Goal: Register for event/course

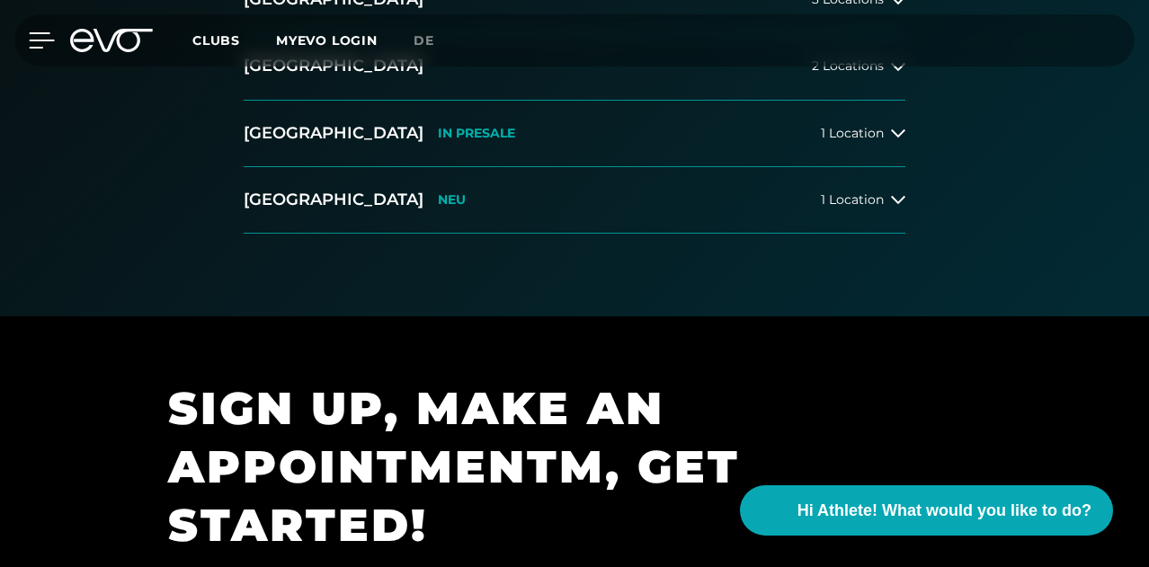
drag, startPoint x: 2, startPoint y: 49, endPoint x: 27, endPoint y: 39, distance: 27.4
click at [27, 39] on div "MyEVO Login About Memberships free trial DAYPASS EVO Studios [GEOGRAPHIC_DATA] …" at bounding box center [574, 40] width 1149 height 81
click at [27, 39] on div at bounding box center [28, 40] width 54 height 16
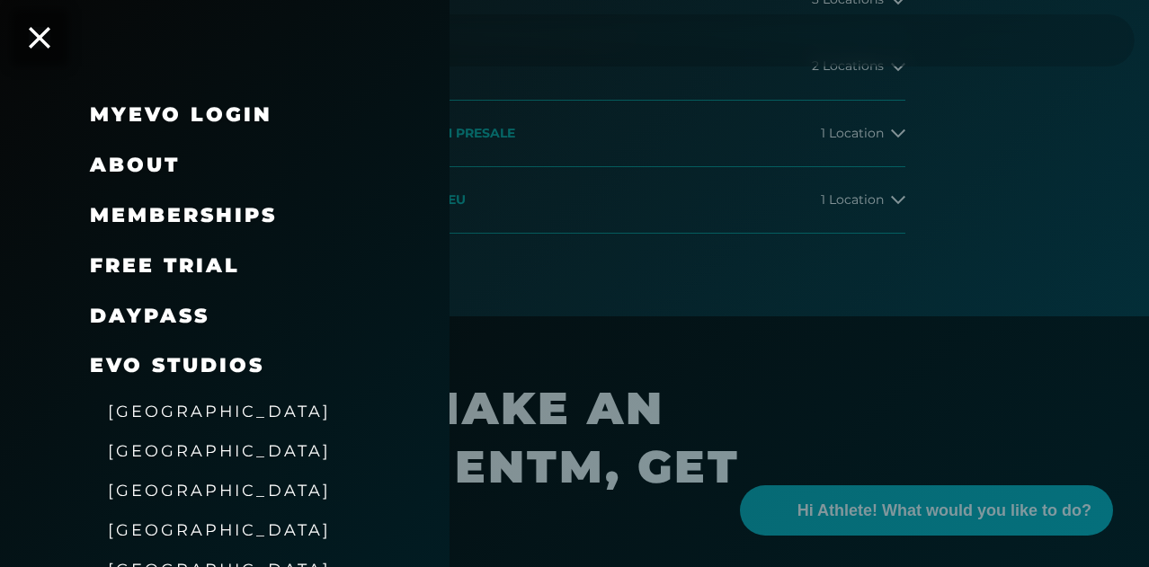
click at [172, 315] on link "DAYPASS" at bounding box center [150, 316] width 120 height 24
click at [209, 253] on div "free trial" at bounding box center [165, 266] width 150 height 29
click at [198, 265] on span "free trial" at bounding box center [165, 265] width 150 height 24
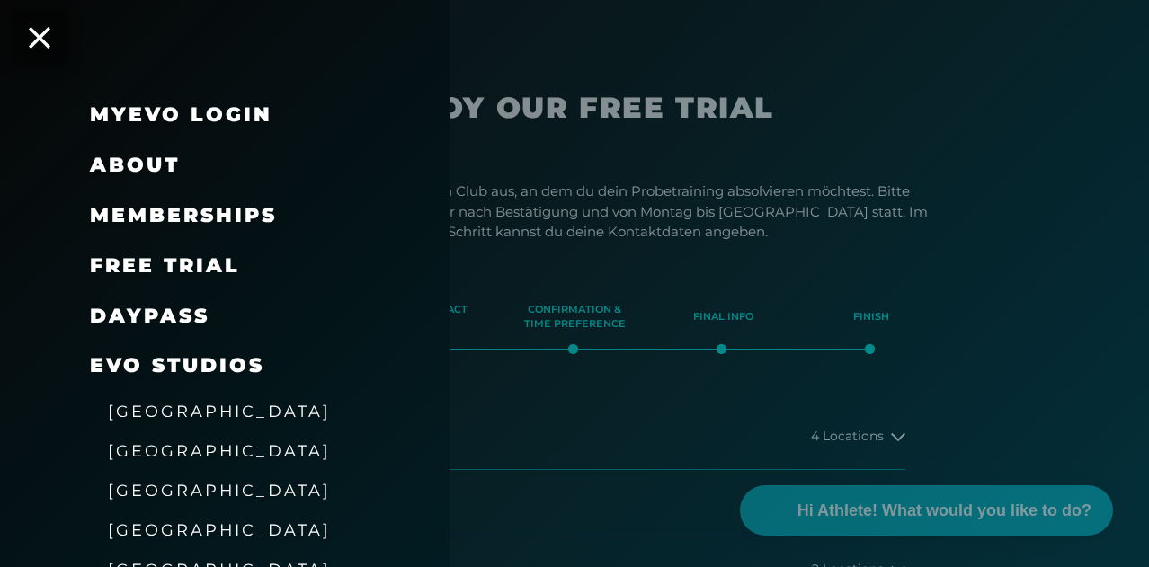
click at [557, 199] on div at bounding box center [574, 283] width 1149 height 567
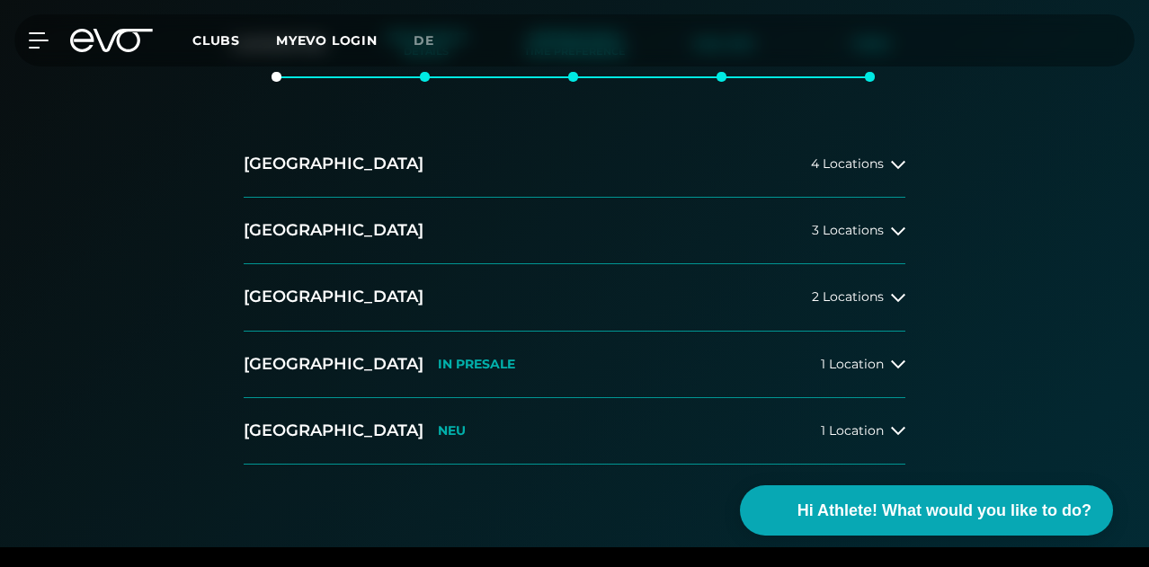
scroll to position [503, 0]
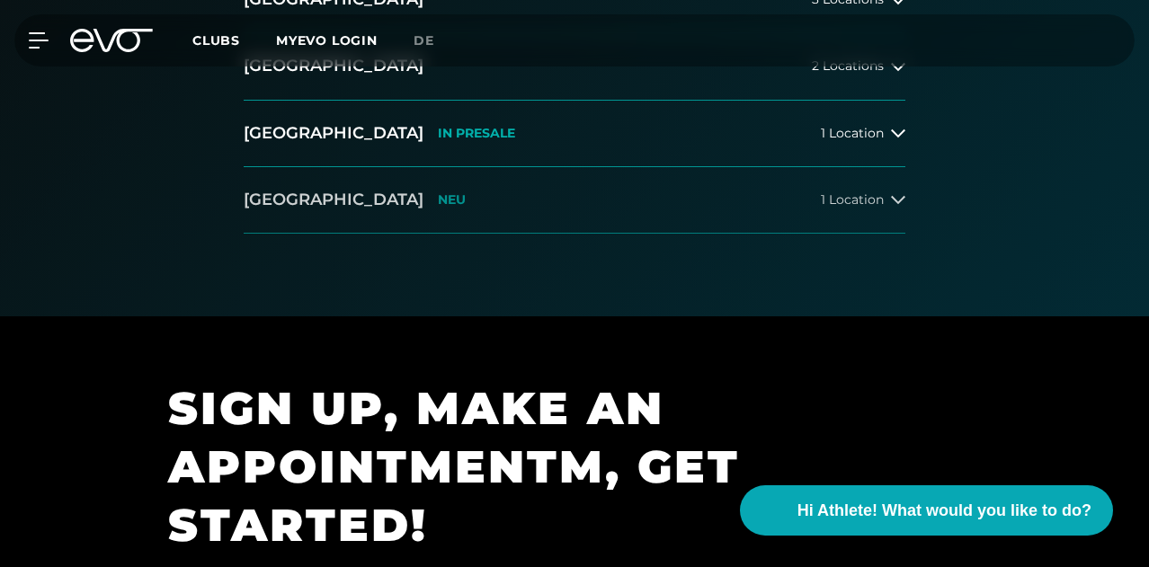
click at [780, 221] on button "[GEOGRAPHIC_DATA] NEU 1 Location" at bounding box center [575, 200] width 662 height 67
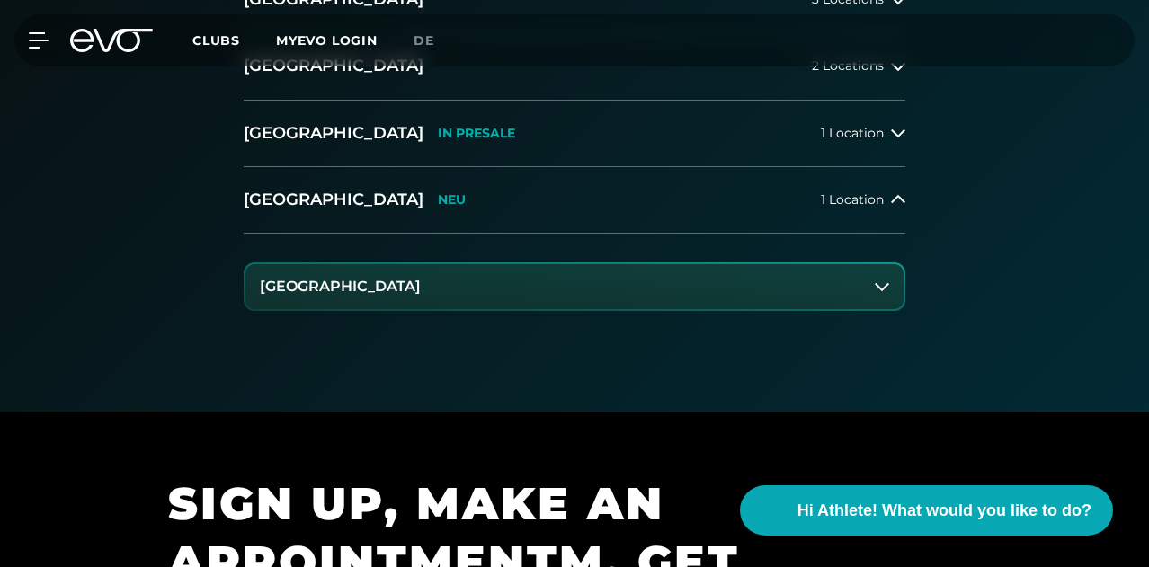
click at [724, 309] on button "[GEOGRAPHIC_DATA]" at bounding box center [574, 286] width 658 height 45
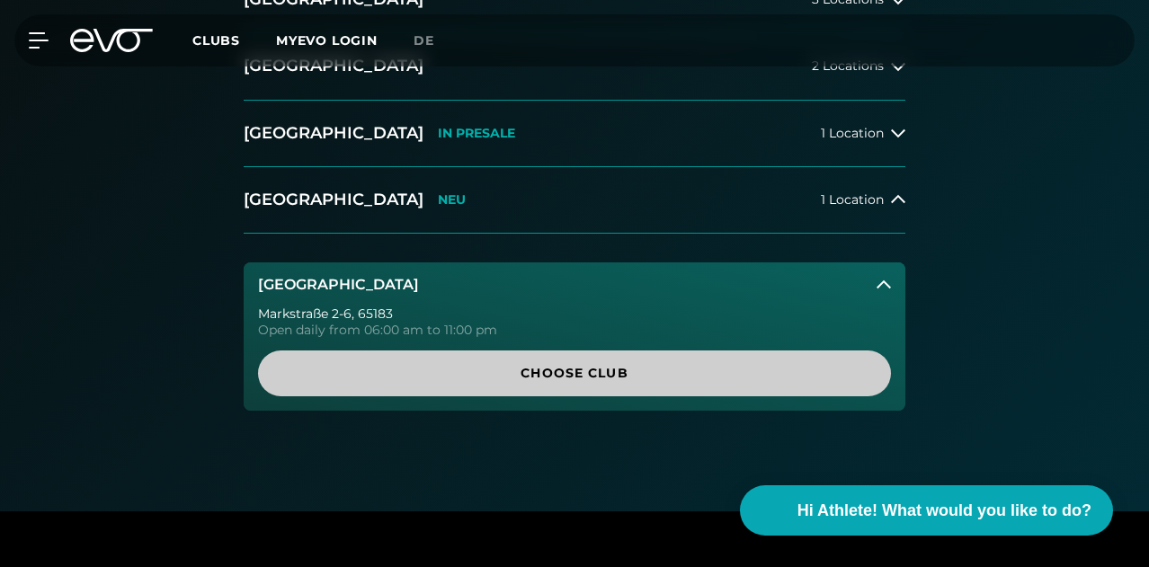
click at [646, 383] on span "Choose Club" at bounding box center [575, 373] width 590 height 19
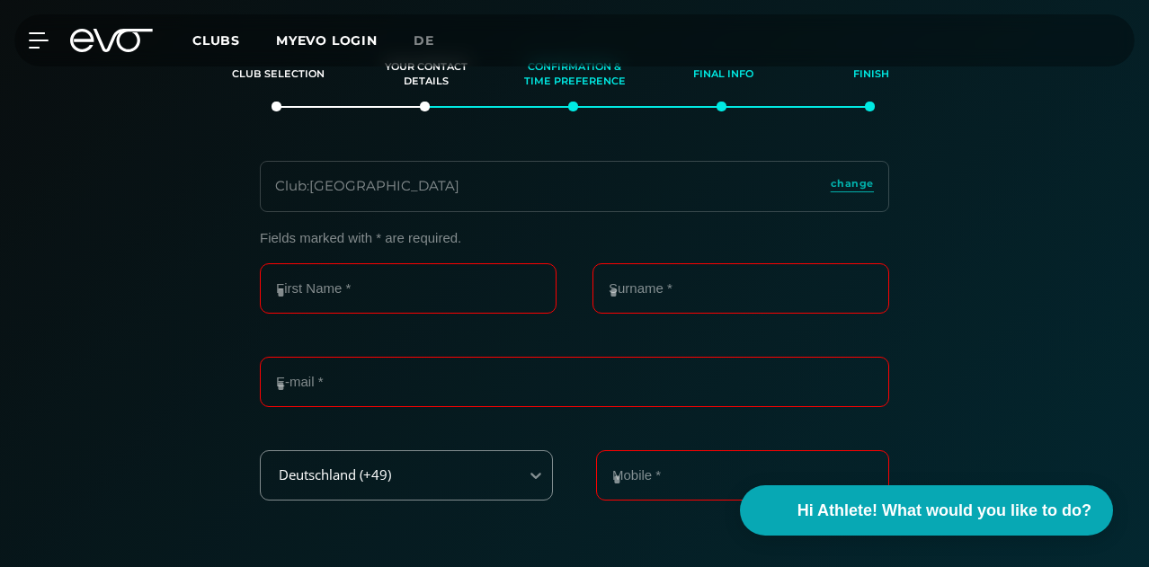
scroll to position [236, 0]
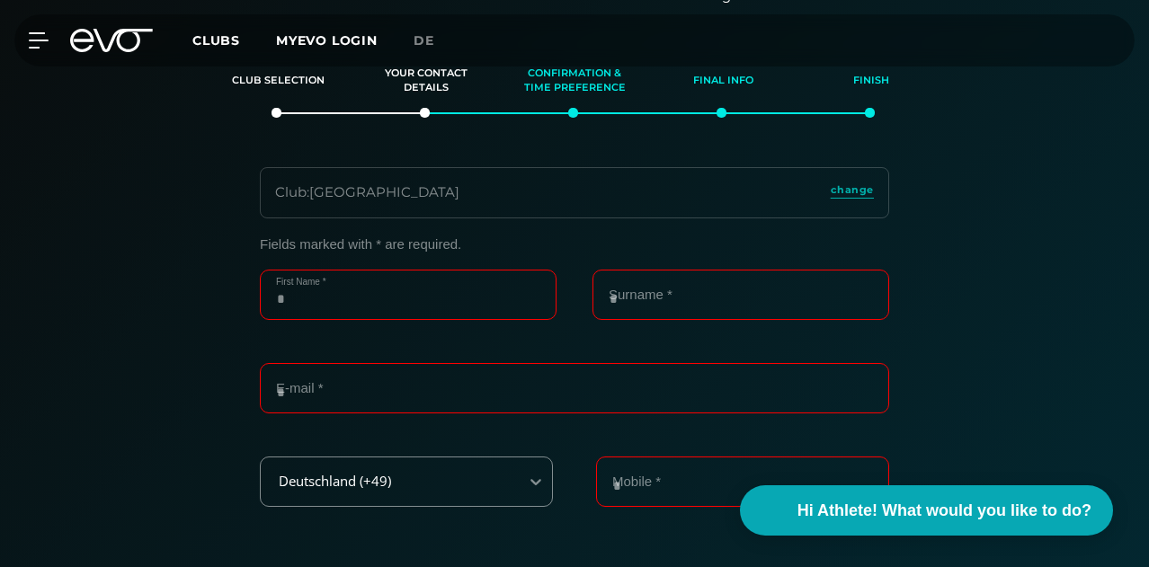
click at [422, 320] on input "First Name *" at bounding box center [408, 295] width 297 height 50
type input "*******"
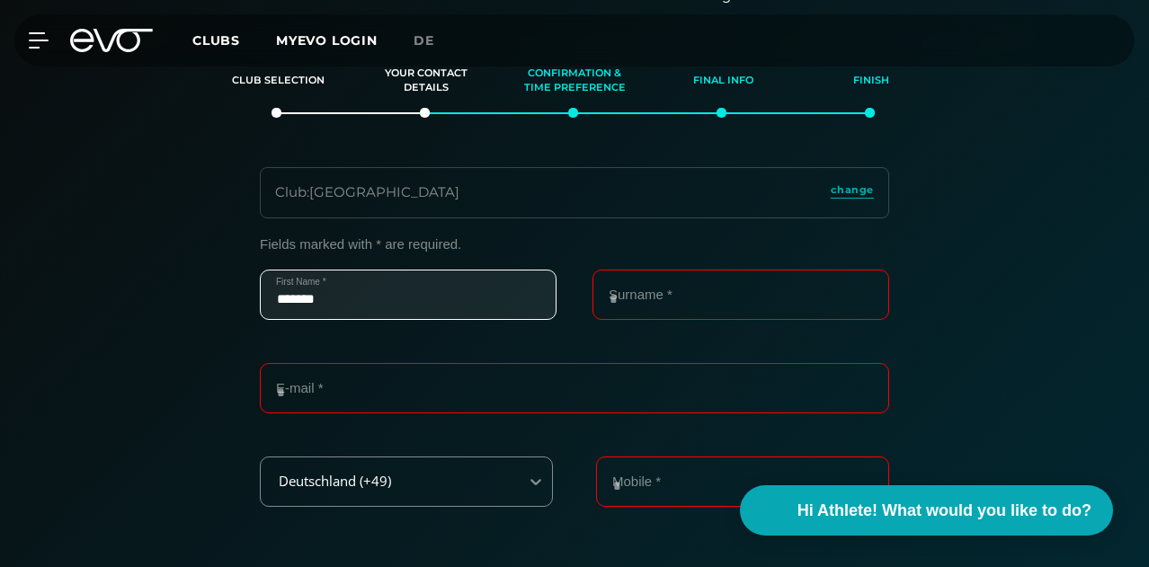
type input "*****"
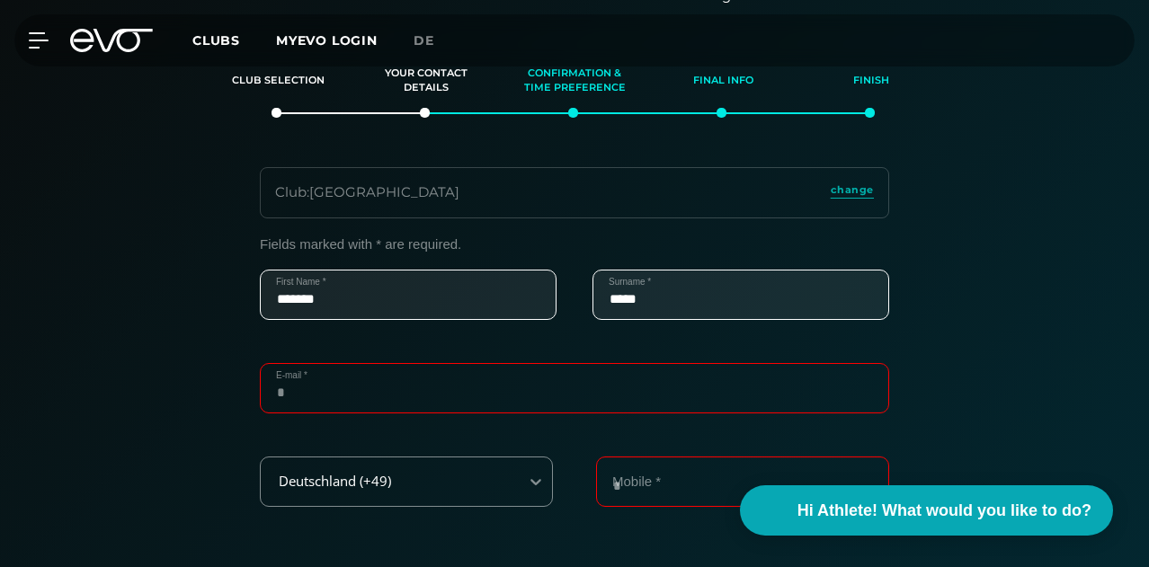
type input "**********"
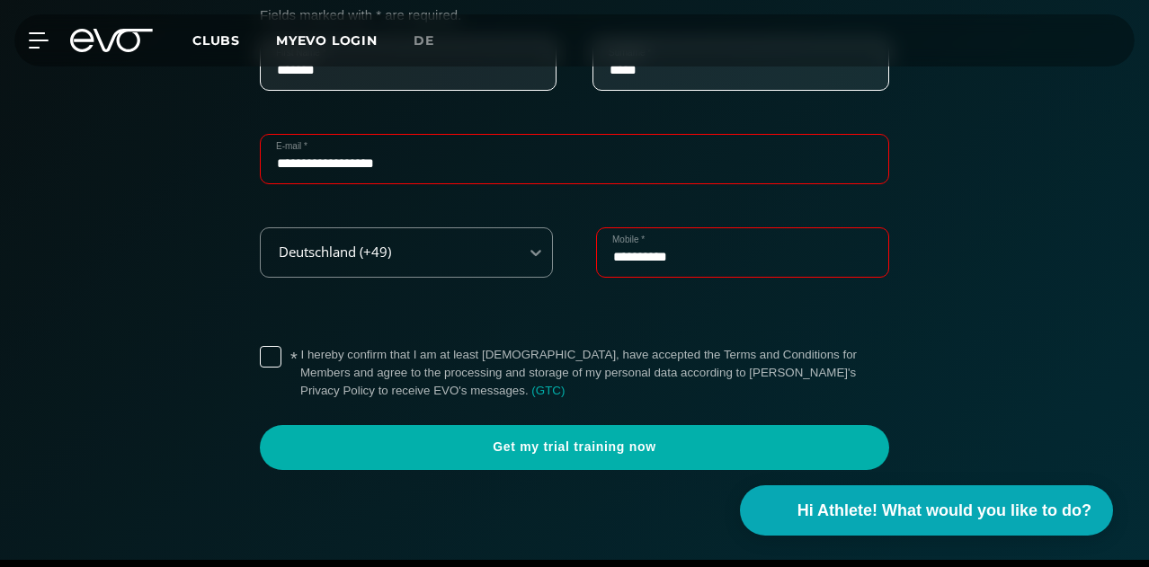
scroll to position [503, 0]
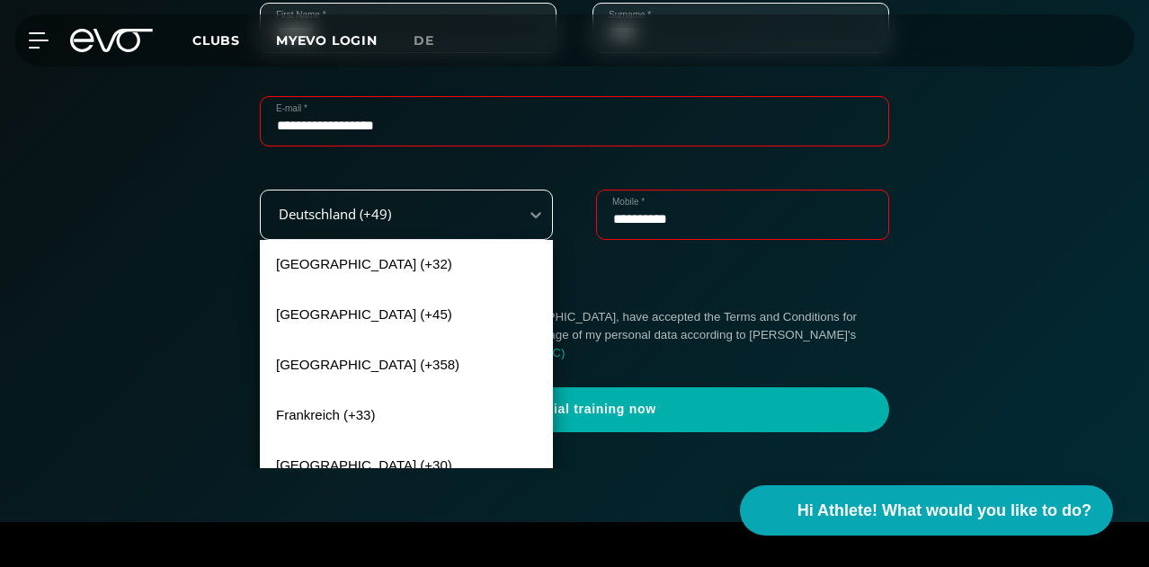
click at [484, 222] on div "Deutschland (+49)" at bounding box center [384, 214] width 244 height 15
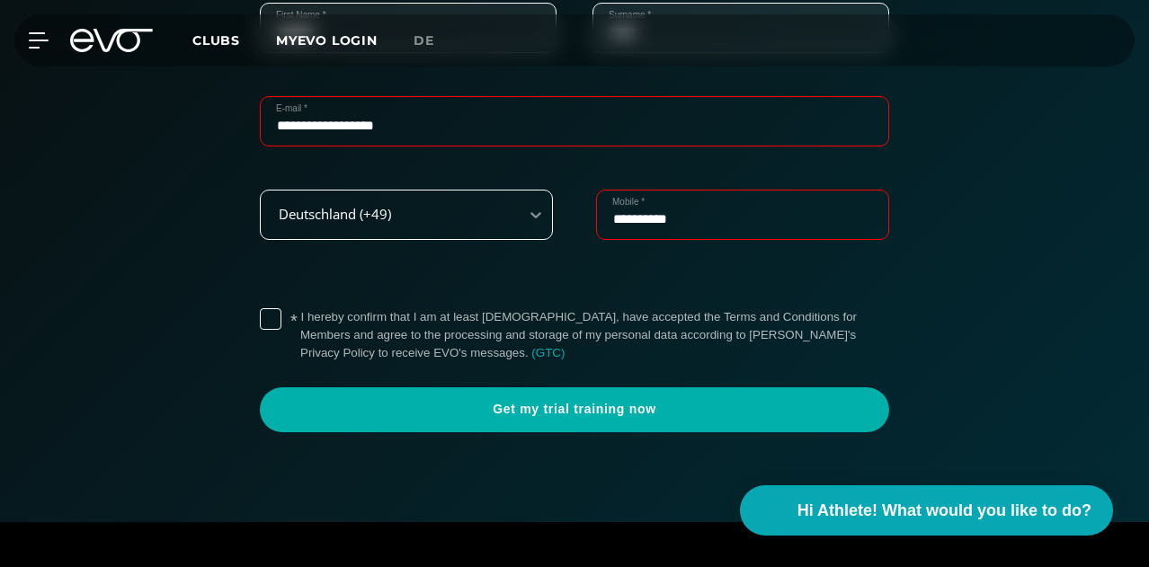
click at [484, 222] on div "Deutschland (+49)" at bounding box center [384, 214] width 244 height 15
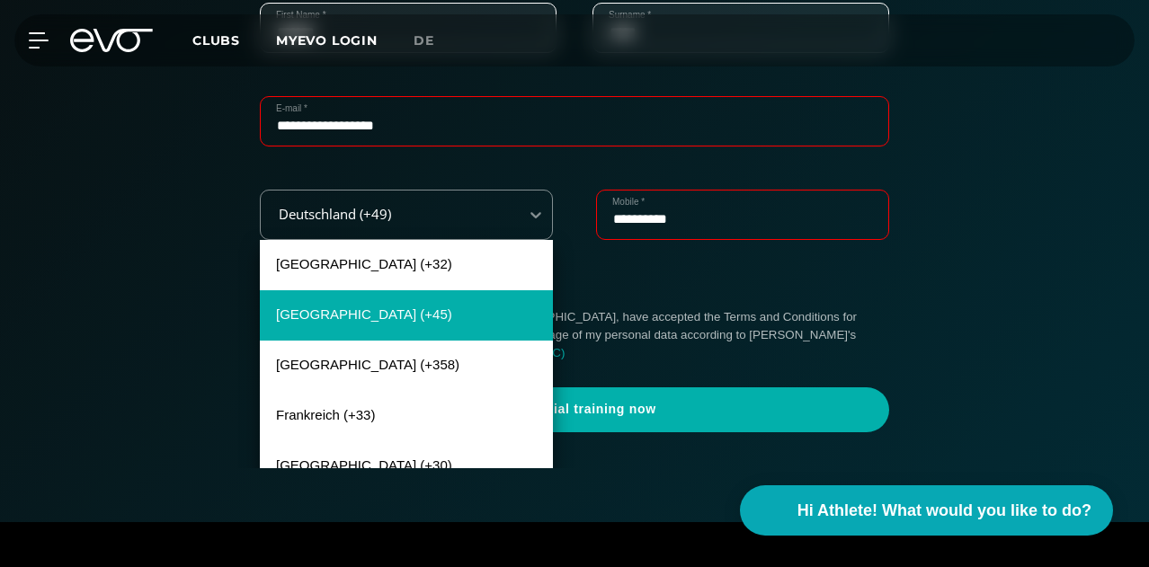
drag, startPoint x: 552, startPoint y: 291, endPoint x: 491, endPoint y: 353, distance: 87.1
click at [491, 353] on div "[GEOGRAPHIC_DATA] (+32) [GEOGRAPHIC_DATA] (+45) [GEOGRAPHIC_DATA] (+358) [GEOGR…" at bounding box center [406, 375] width 293 height 270
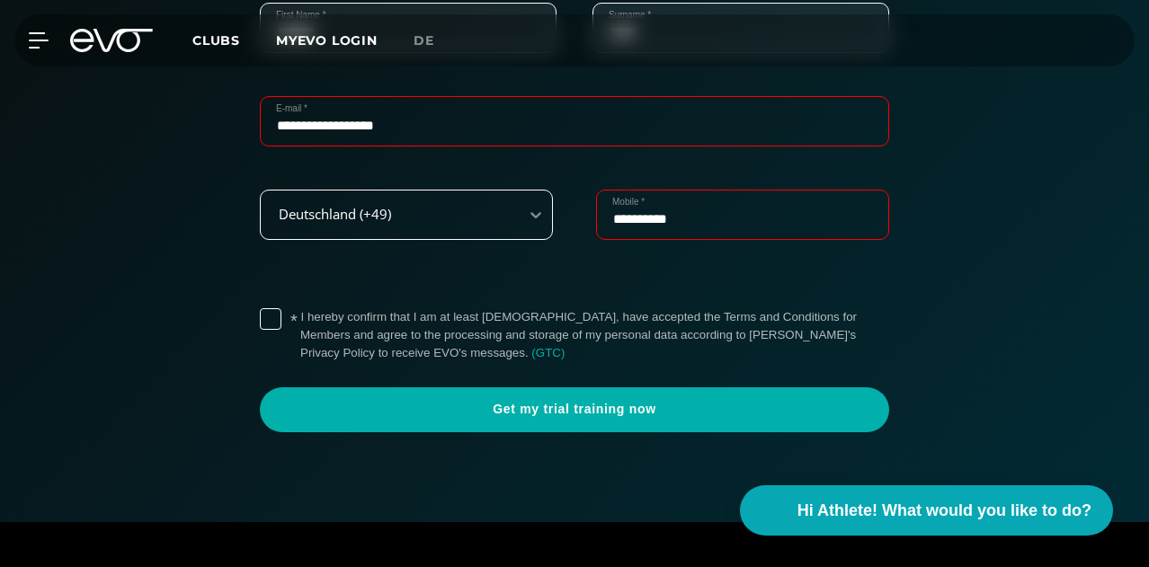
drag, startPoint x: 554, startPoint y: 289, endPoint x: 515, endPoint y: 258, distance: 49.3
click at [515, 258] on div "**********" at bounding box center [574, 236] width 629 height 93
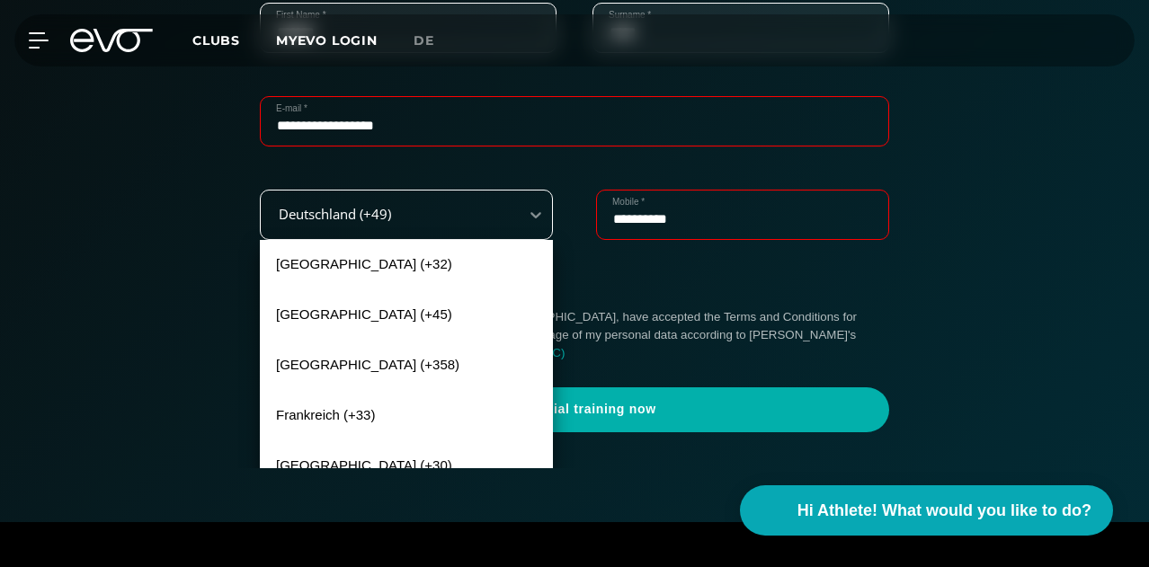
click at [515, 235] on div "Deutschland (+49)" at bounding box center [390, 214] width 258 height 40
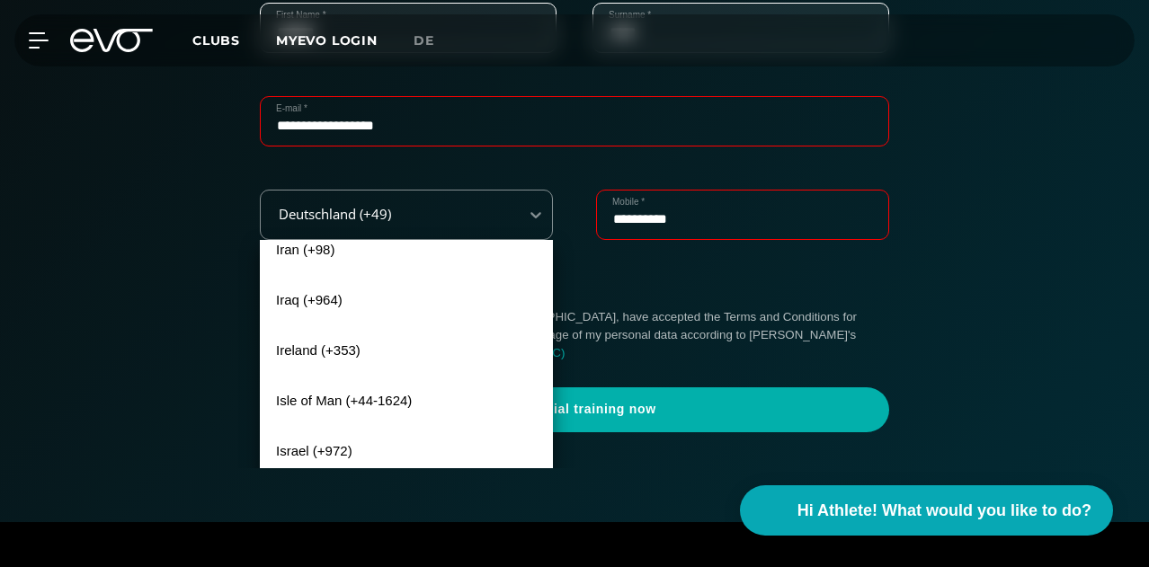
scroll to position [5781, 0]
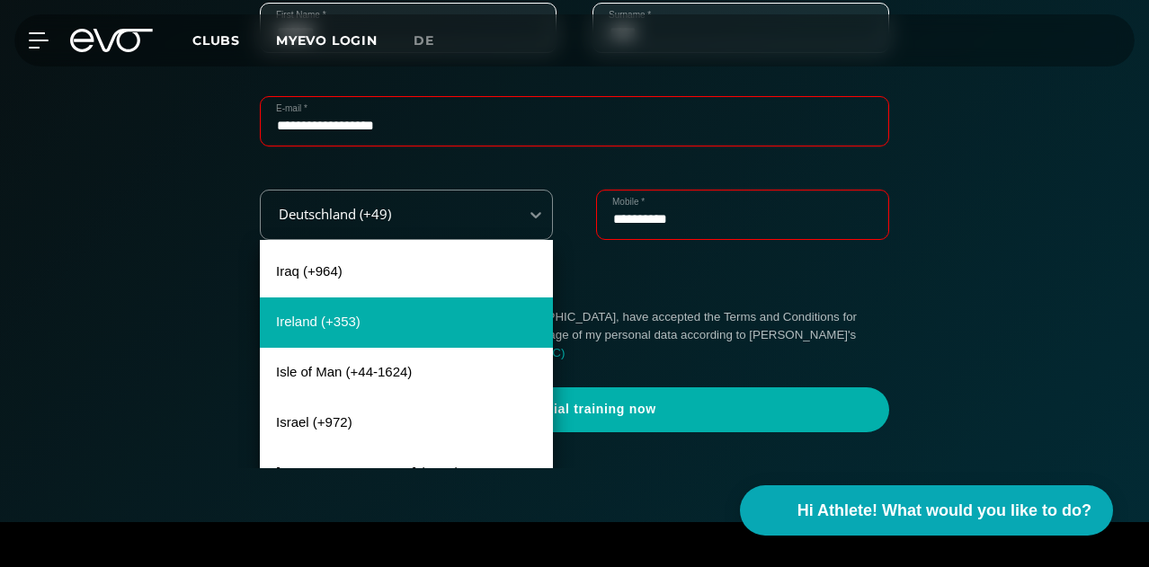
click at [484, 348] on div "Ireland (+353)" at bounding box center [406, 323] width 293 height 50
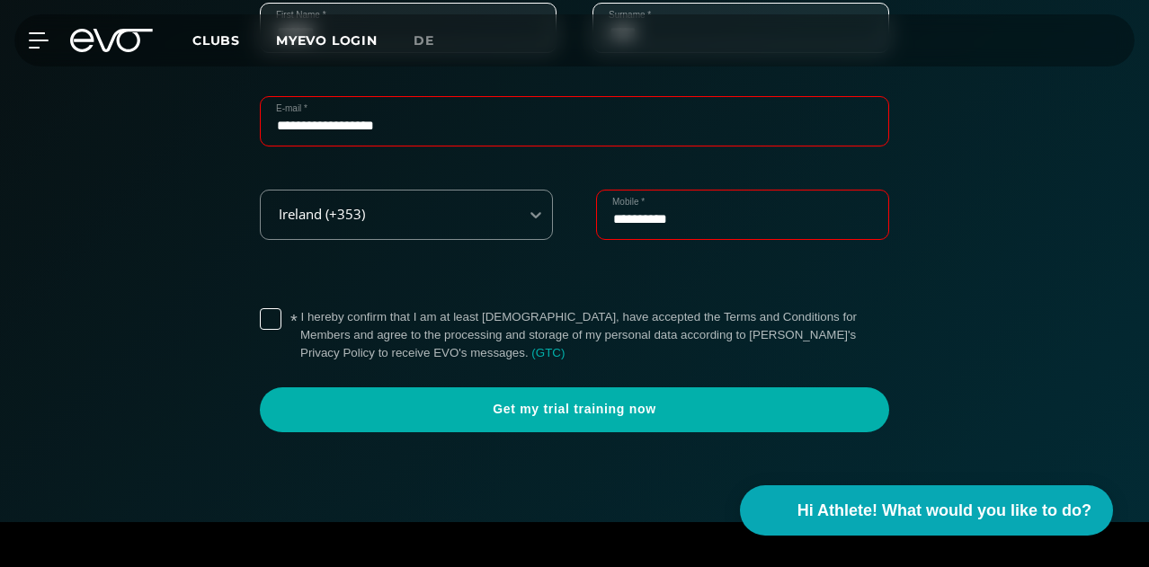
click at [620, 240] on input "**********" at bounding box center [742, 215] width 293 height 50
type input "*********"
click at [524, 362] on label "* I hereby confirm that I am at least [DEMOGRAPHIC_DATA], have accepted the Ter…" at bounding box center [594, 335] width 589 height 54
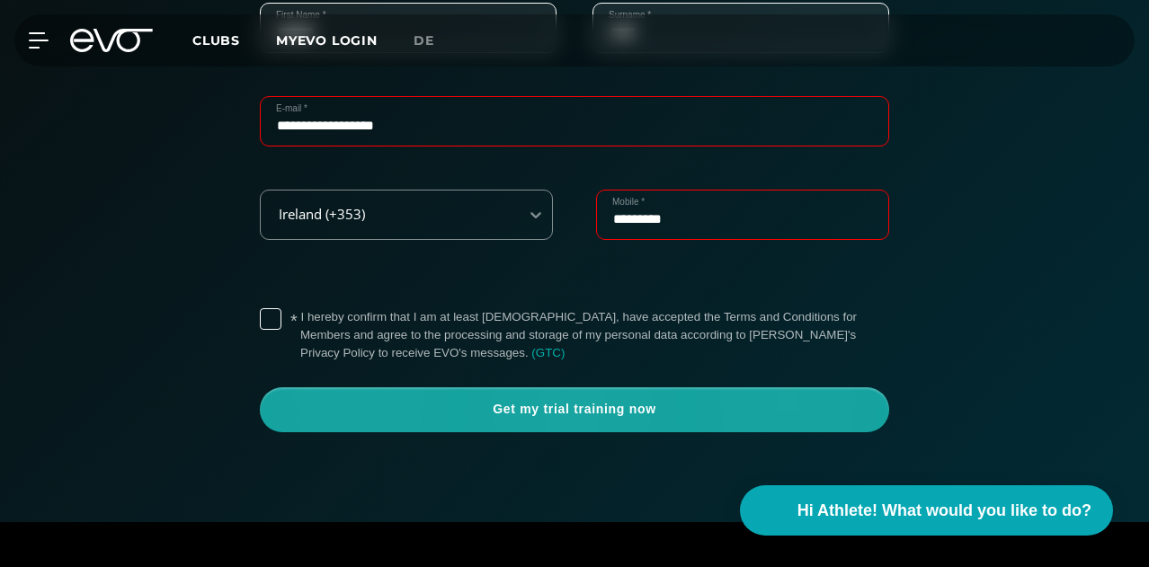
click at [550, 419] on span "Get my trial training now" at bounding box center [574, 410] width 586 height 18
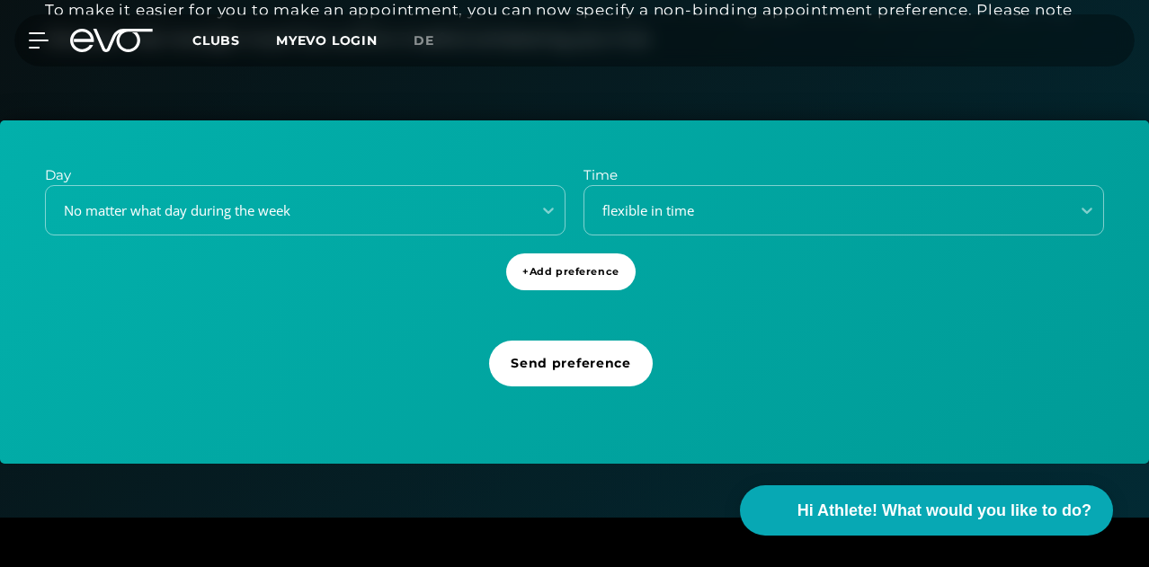
scroll to position [543, 0]
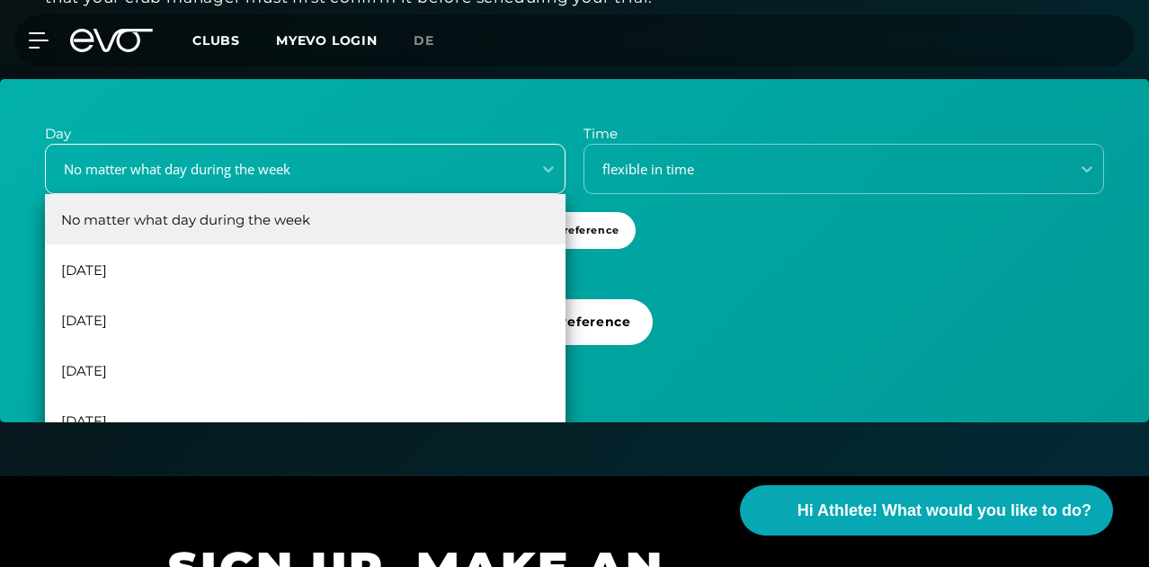
click at [458, 182] on div "No matter what day during the week" at bounding box center [288, 169] width 485 height 24
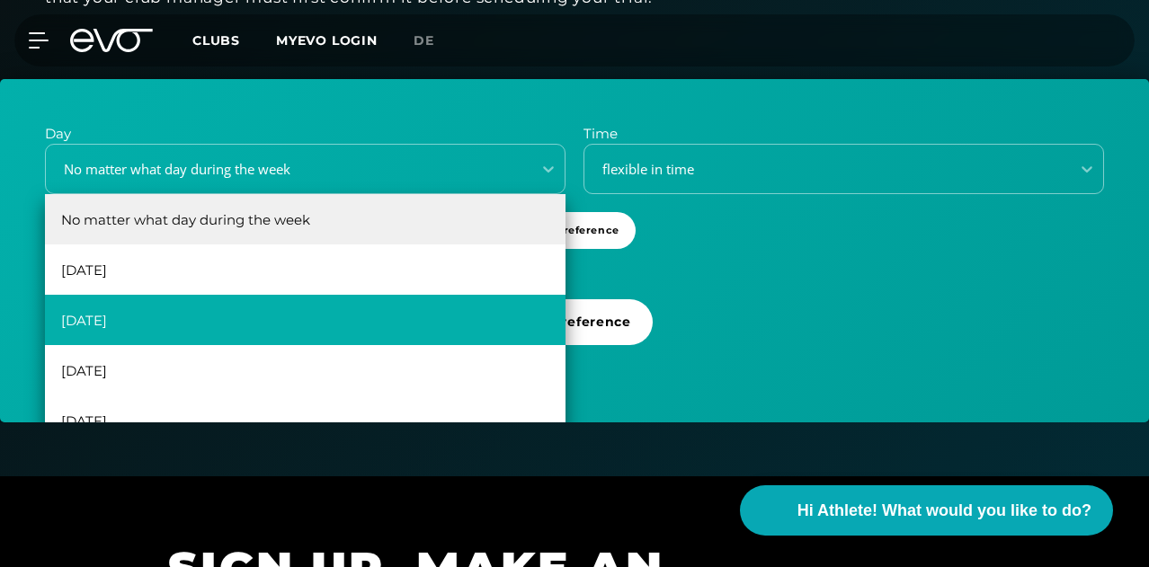
drag, startPoint x: 417, startPoint y: 389, endPoint x: 419, endPoint y: 375, distance: 14.5
click at [419, 375] on div "No matter what day during the week [DATE] [DATE] [DATE] [DATE] [DATE]" at bounding box center [305, 329] width 520 height 270
click at [419, 345] on div "[DATE]" at bounding box center [305, 320] width 520 height 50
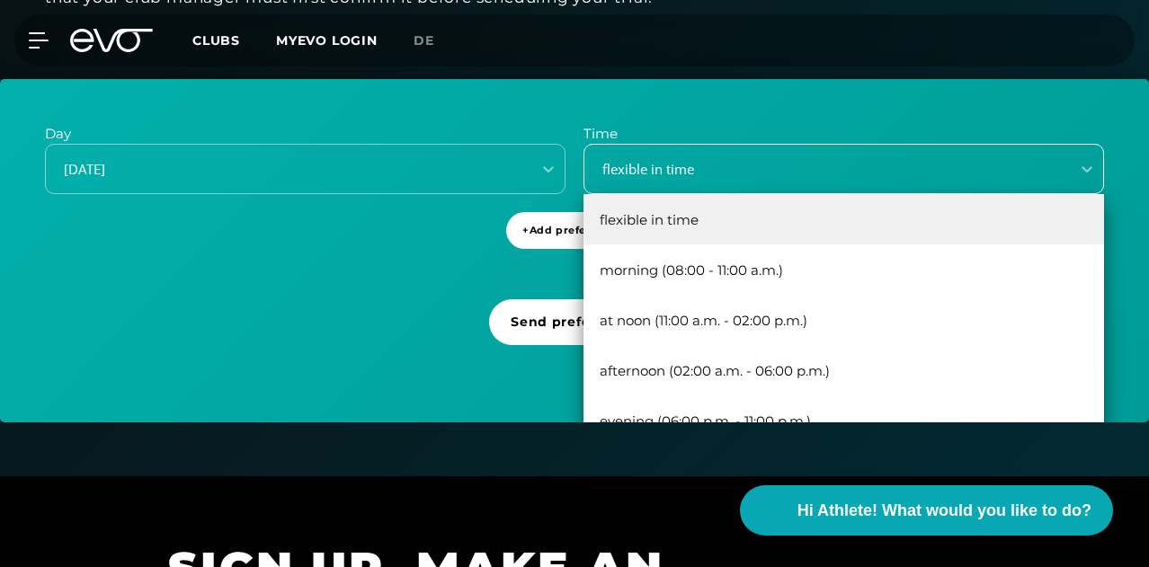
click at [717, 180] on div "flexible in time" at bounding box center [821, 169] width 471 height 21
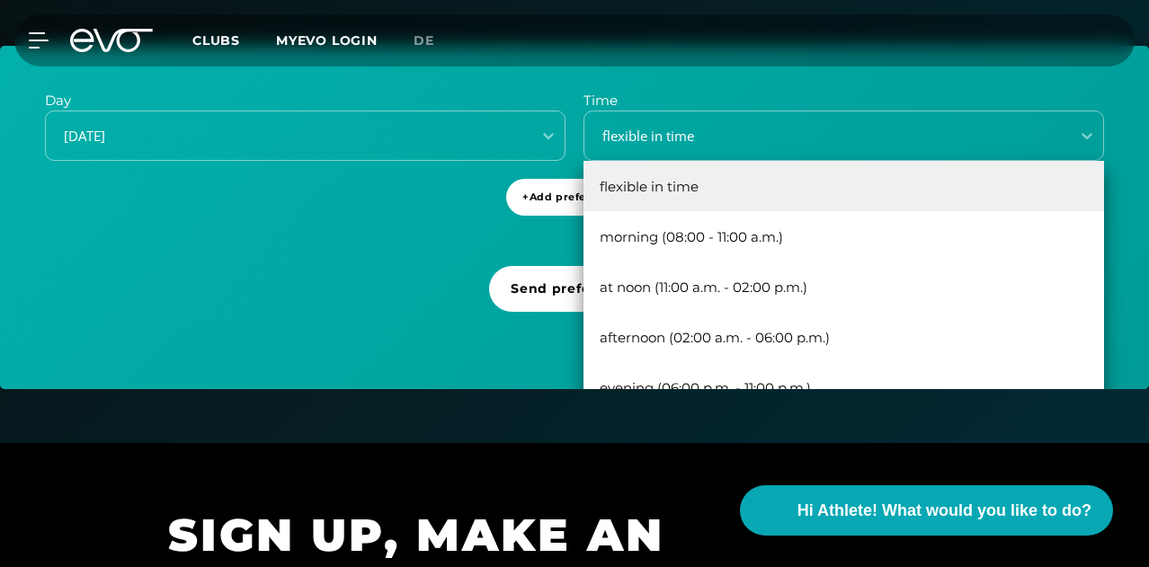
scroll to position [581, 0]
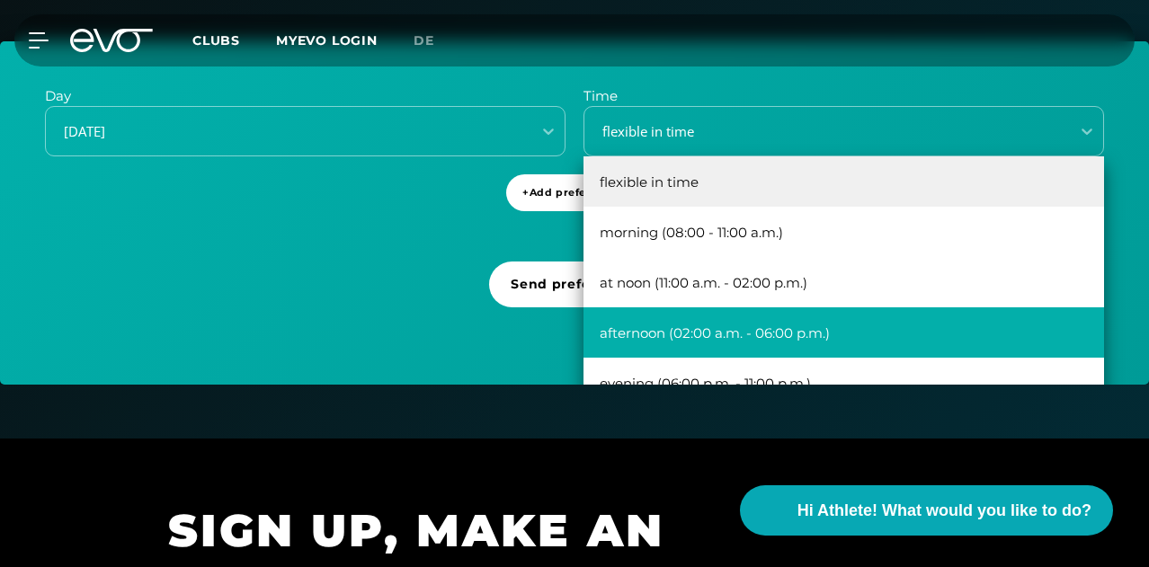
click at [899, 358] on div "afternoon (02:00 a.m. - 06:00 p.m.)" at bounding box center [843, 332] width 520 height 50
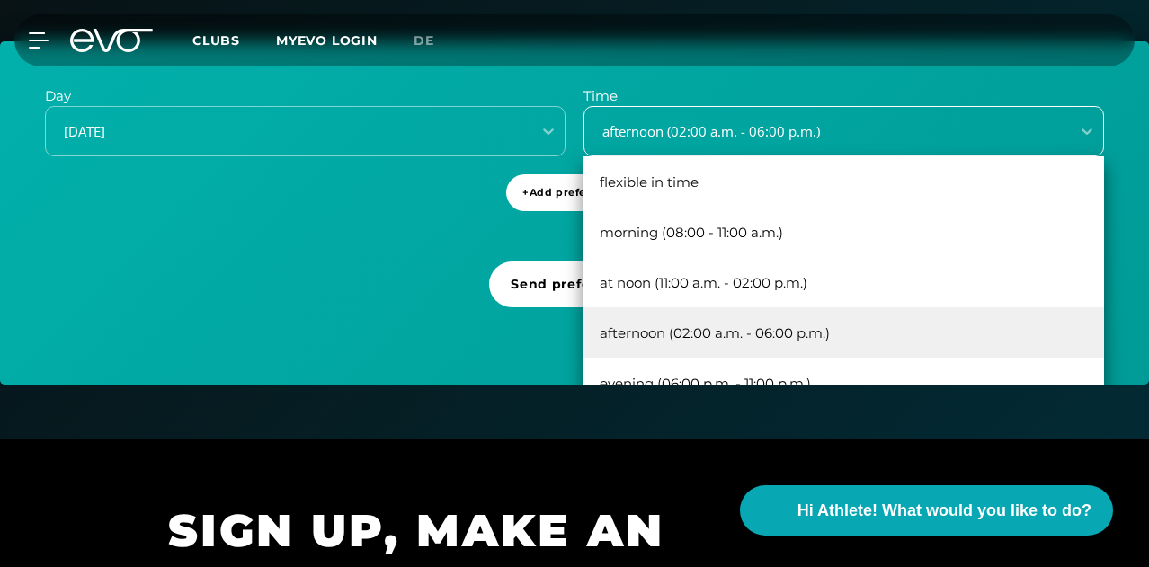
click at [802, 142] on div "afternoon (02:00 a.m. - 06:00 p.m.)" at bounding box center [821, 131] width 471 height 21
click at [800, 358] on div "afternoon (02:00 a.m. - 06:00 p.m.)" at bounding box center [843, 332] width 520 height 50
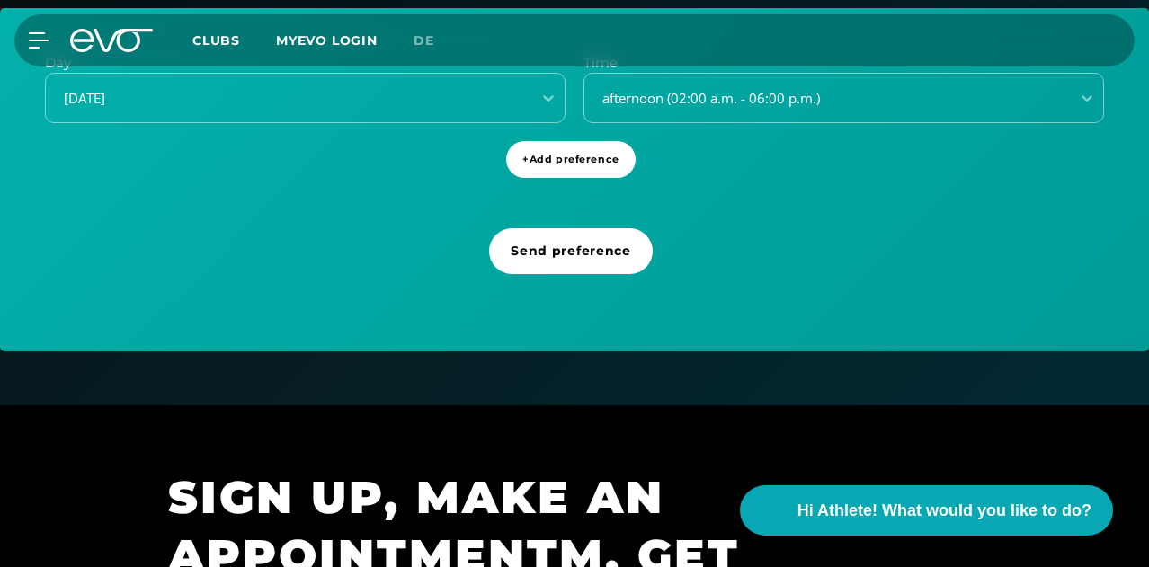
scroll to position [636, 0]
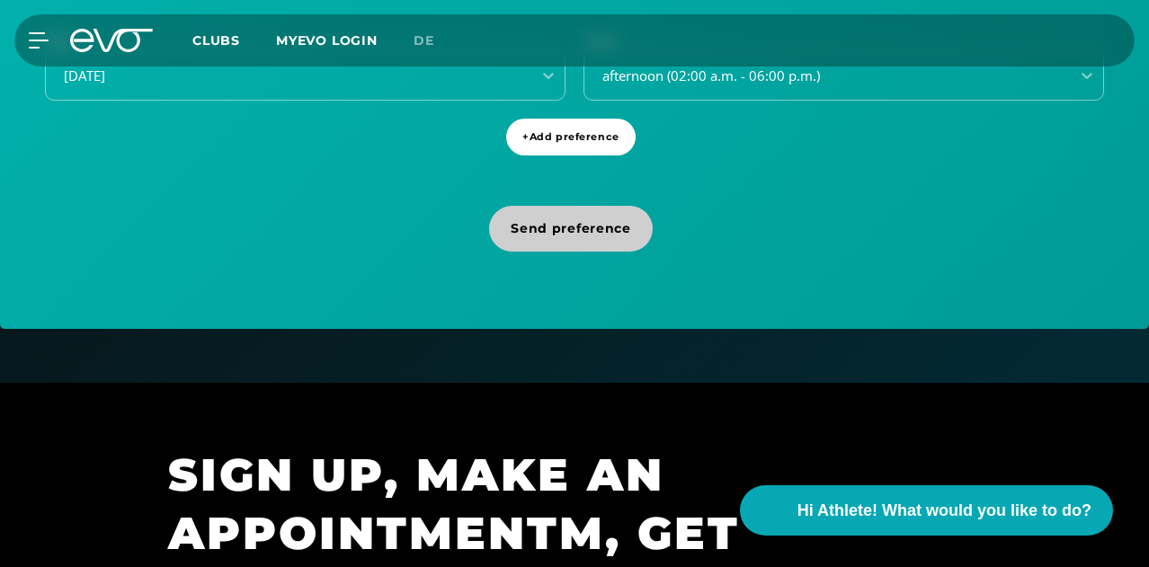
click at [586, 252] on span "Send preference" at bounding box center [571, 229] width 164 height 46
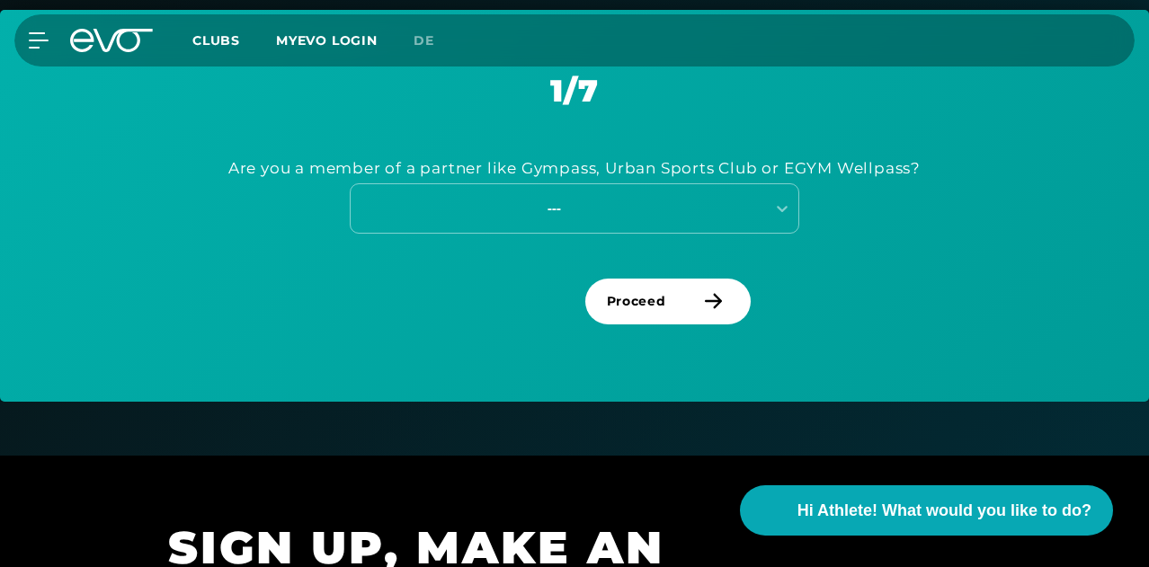
scroll to position [696, 0]
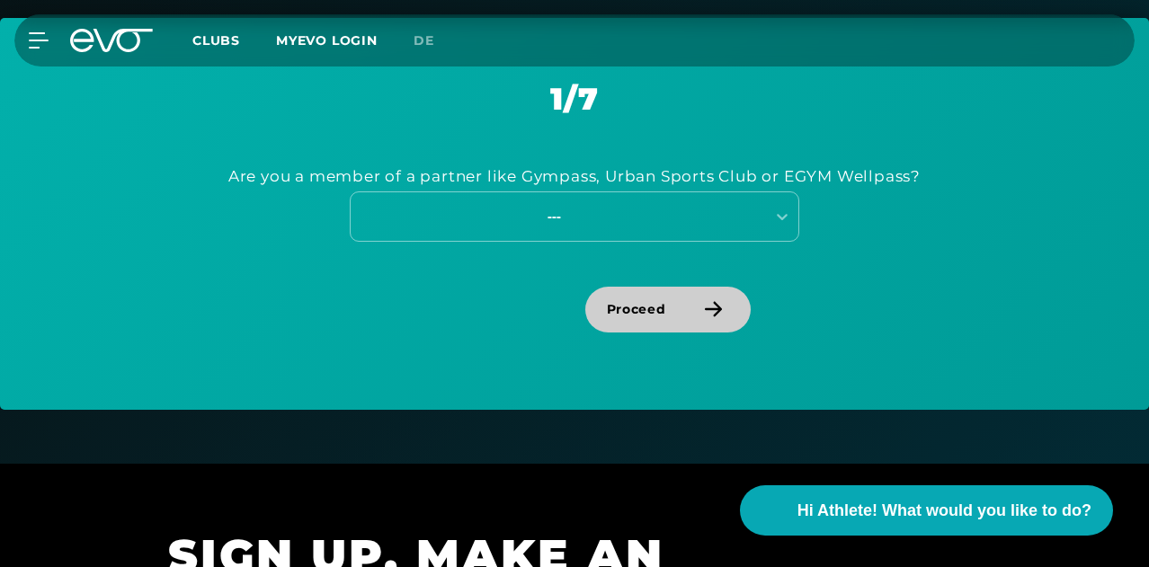
click at [681, 333] on span "Proceed" at bounding box center [668, 310] width 166 height 46
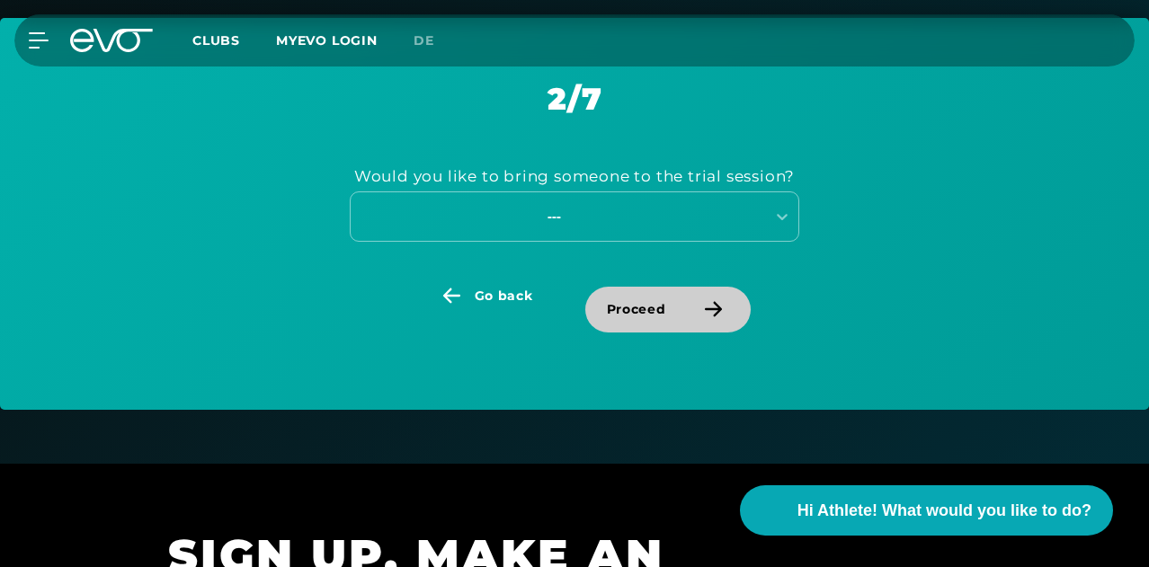
click at [663, 319] on span "Proceed" at bounding box center [636, 309] width 59 height 19
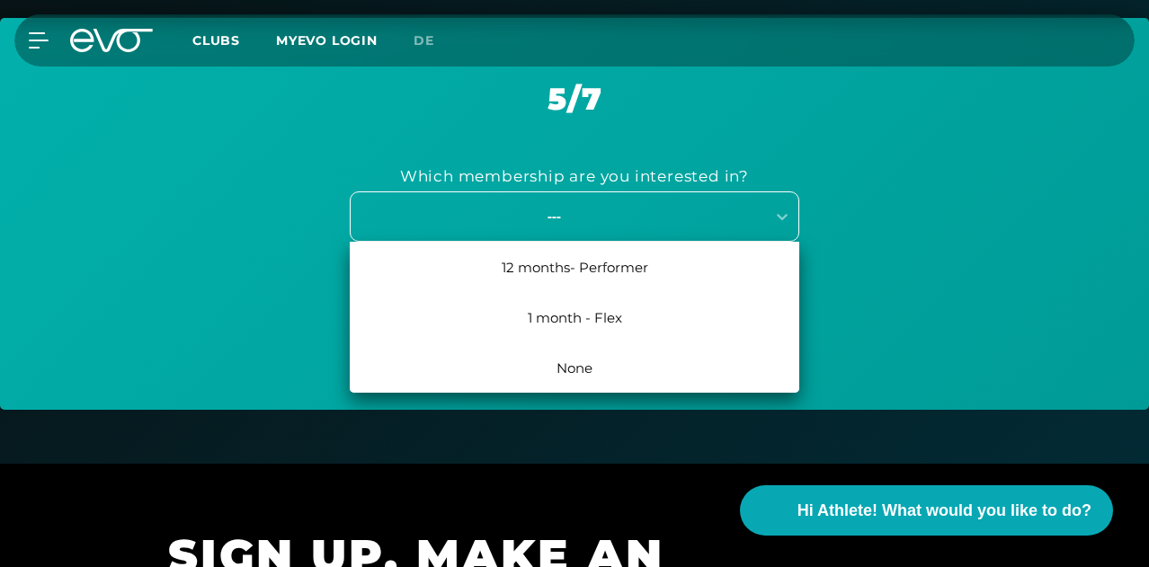
click at [617, 226] on div "---" at bounding box center [554, 216] width 404 height 21
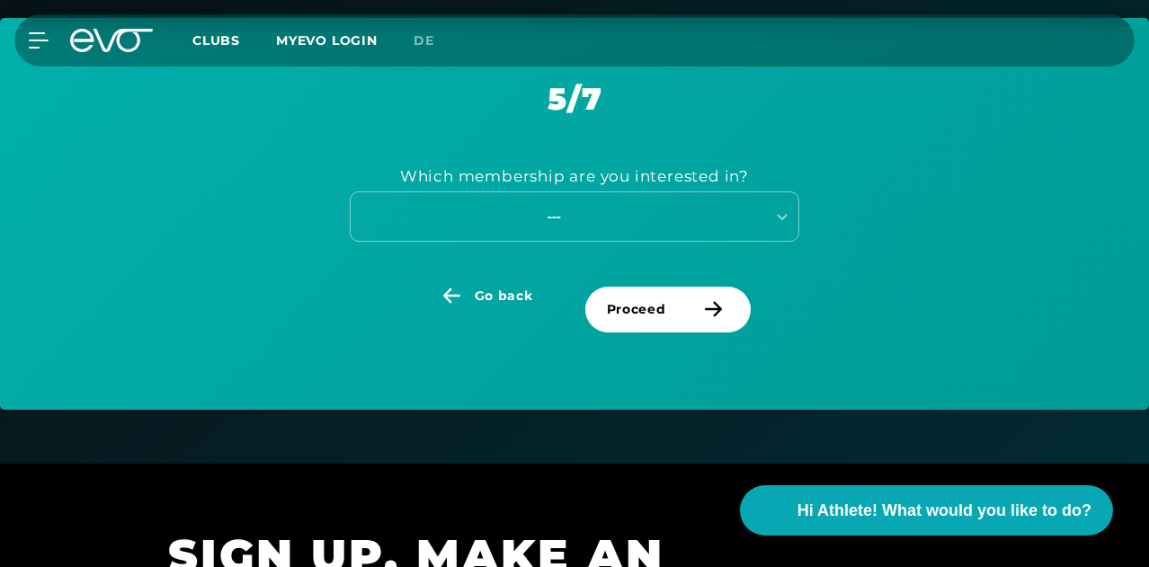
click at [855, 286] on div "Which membership are you interested in? ---" at bounding box center [574, 201] width 1059 height 169
click at [683, 333] on span "Proceed" at bounding box center [668, 310] width 166 height 46
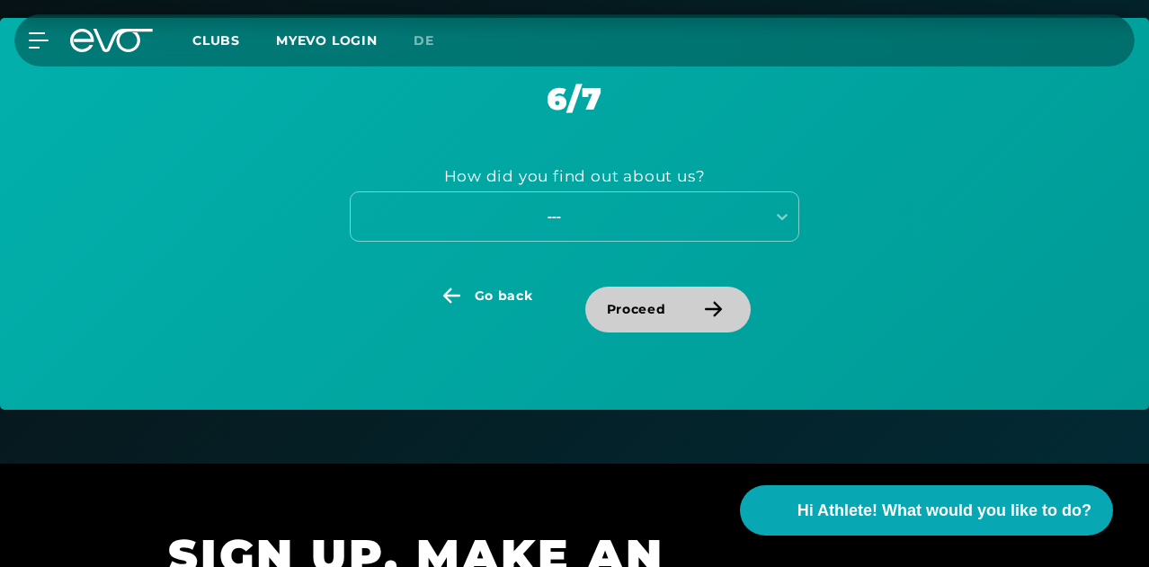
click at [683, 333] on span "Proceed" at bounding box center [668, 310] width 166 height 46
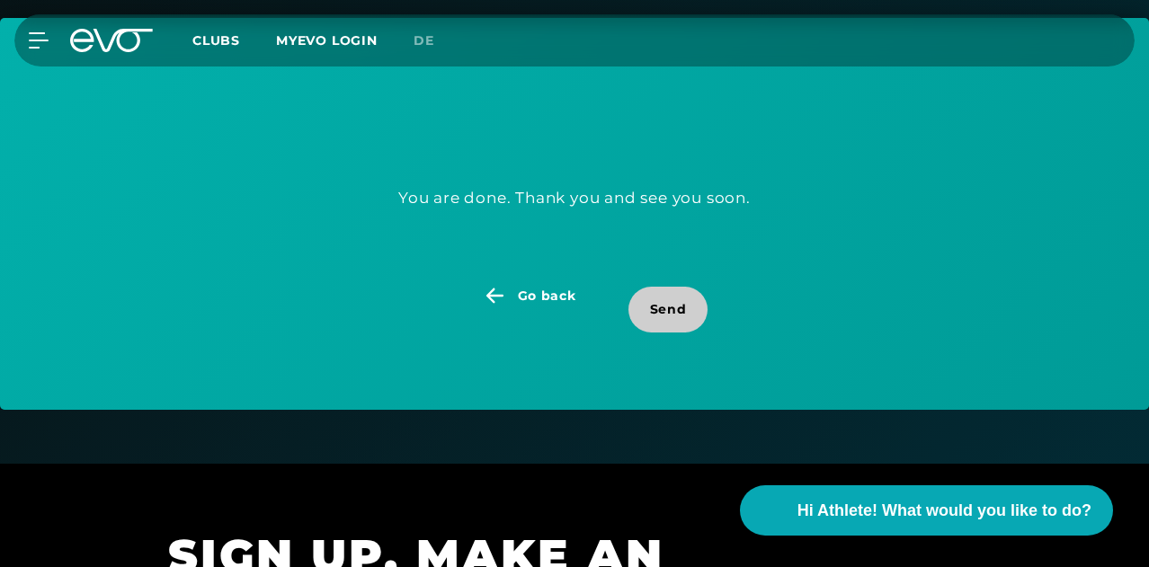
click at [675, 319] on span "Send" at bounding box center [668, 309] width 37 height 19
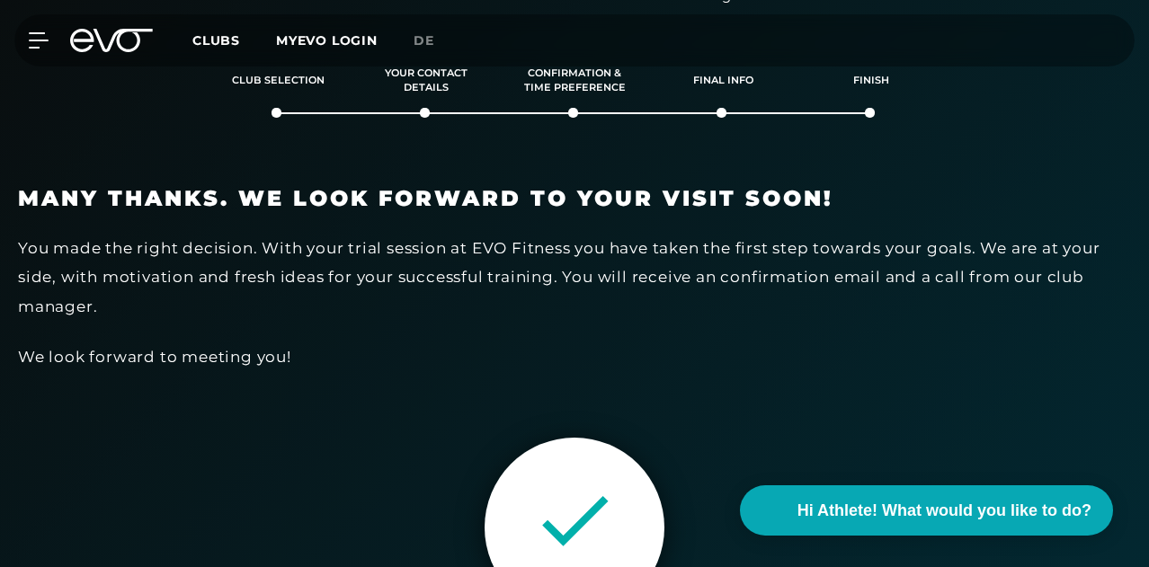
scroll to position [18, 0]
